Goal: Navigation & Orientation: Go to known website

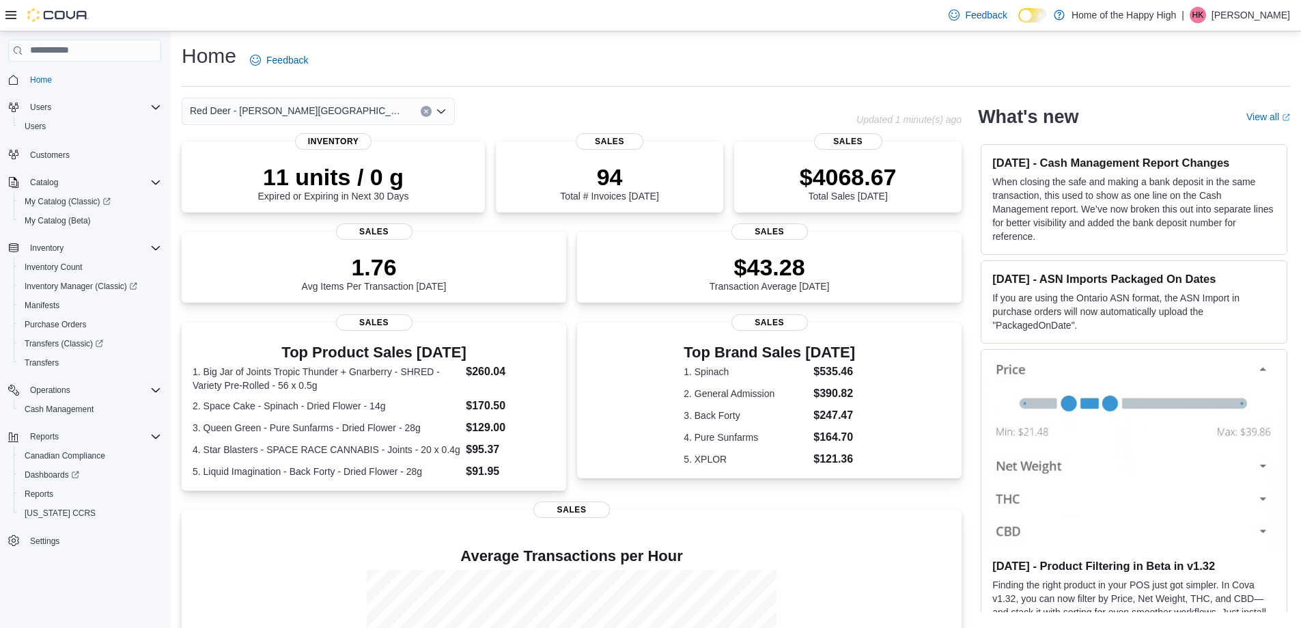
click at [1264, 16] on p "[PERSON_NAME]" at bounding box center [1251, 15] width 79 height 16
click at [1210, 127] on span "Sign Out" at bounding box center [1202, 133] width 37 height 14
